Goal: Find specific page/section: Find specific page/section

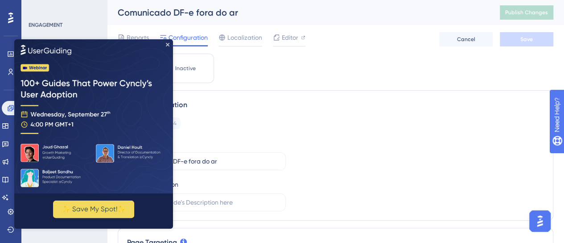
drag, startPoint x: 187, startPoint y: 87, endPoint x: 170, endPoint y: 49, distance: 42.5
click at [170, 49] on img at bounding box center [93, 116] width 159 height 154
click at [168, 44] on icon "Close Preview" at bounding box center [168, 45] width 4 height 4
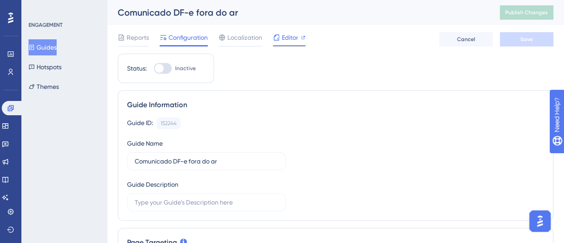
click at [299, 39] on div "Editor" at bounding box center [289, 37] width 33 height 11
